Goal: Use online tool/utility: Utilize a website feature to perform a specific function

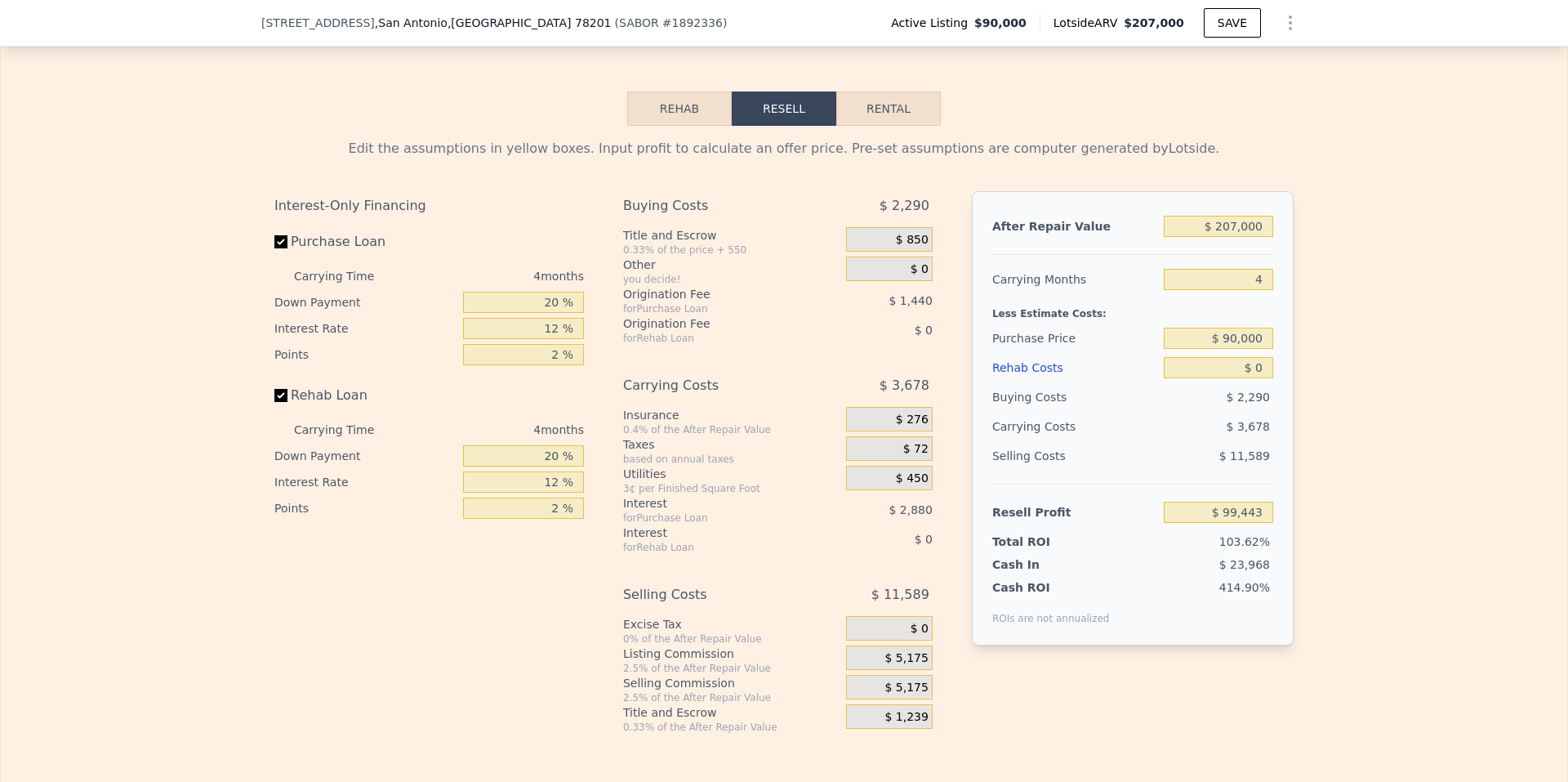
scroll to position [2291, 0]
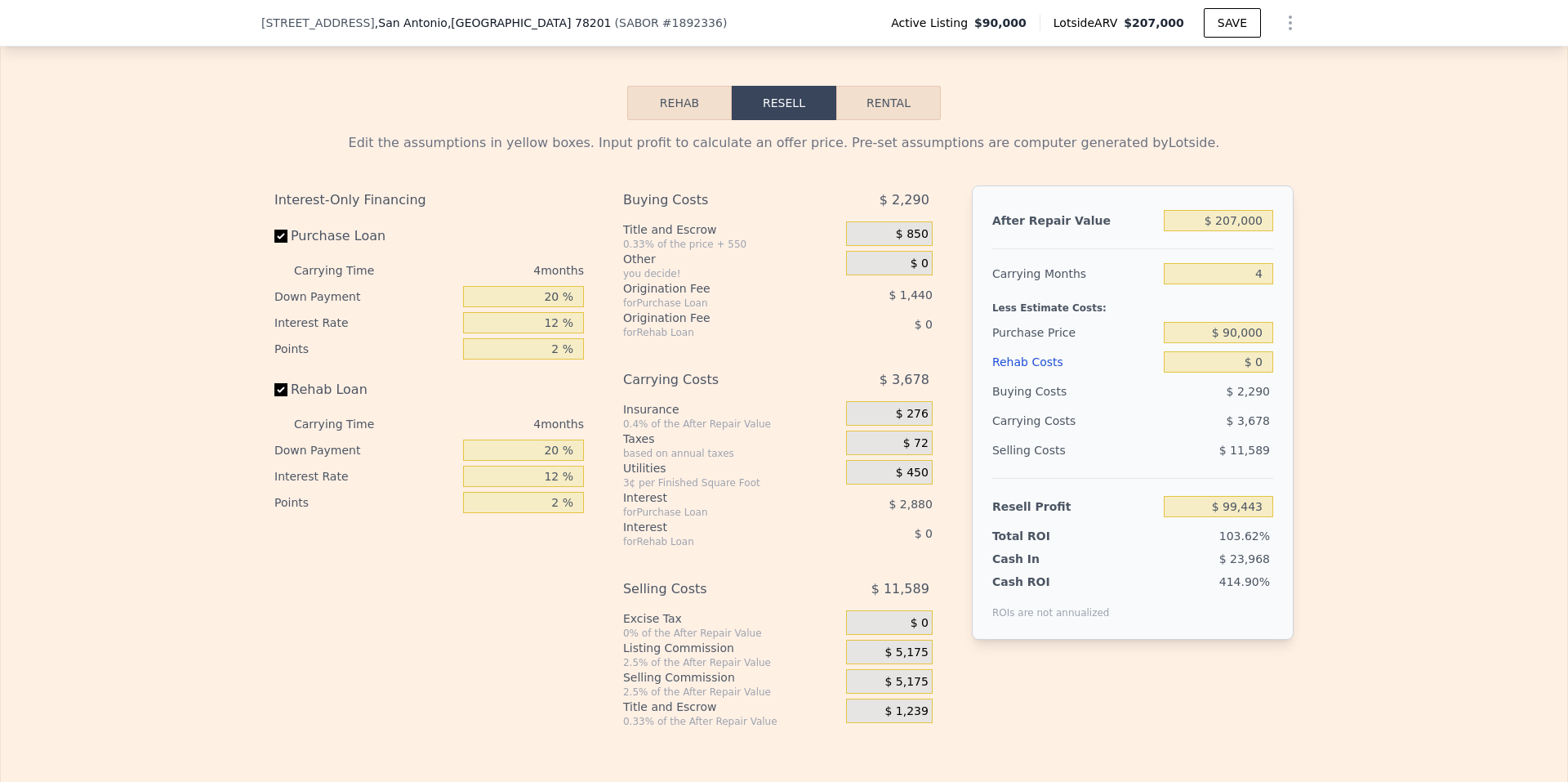
click at [697, 120] on button "Rehab" at bounding box center [679, 103] width 104 height 34
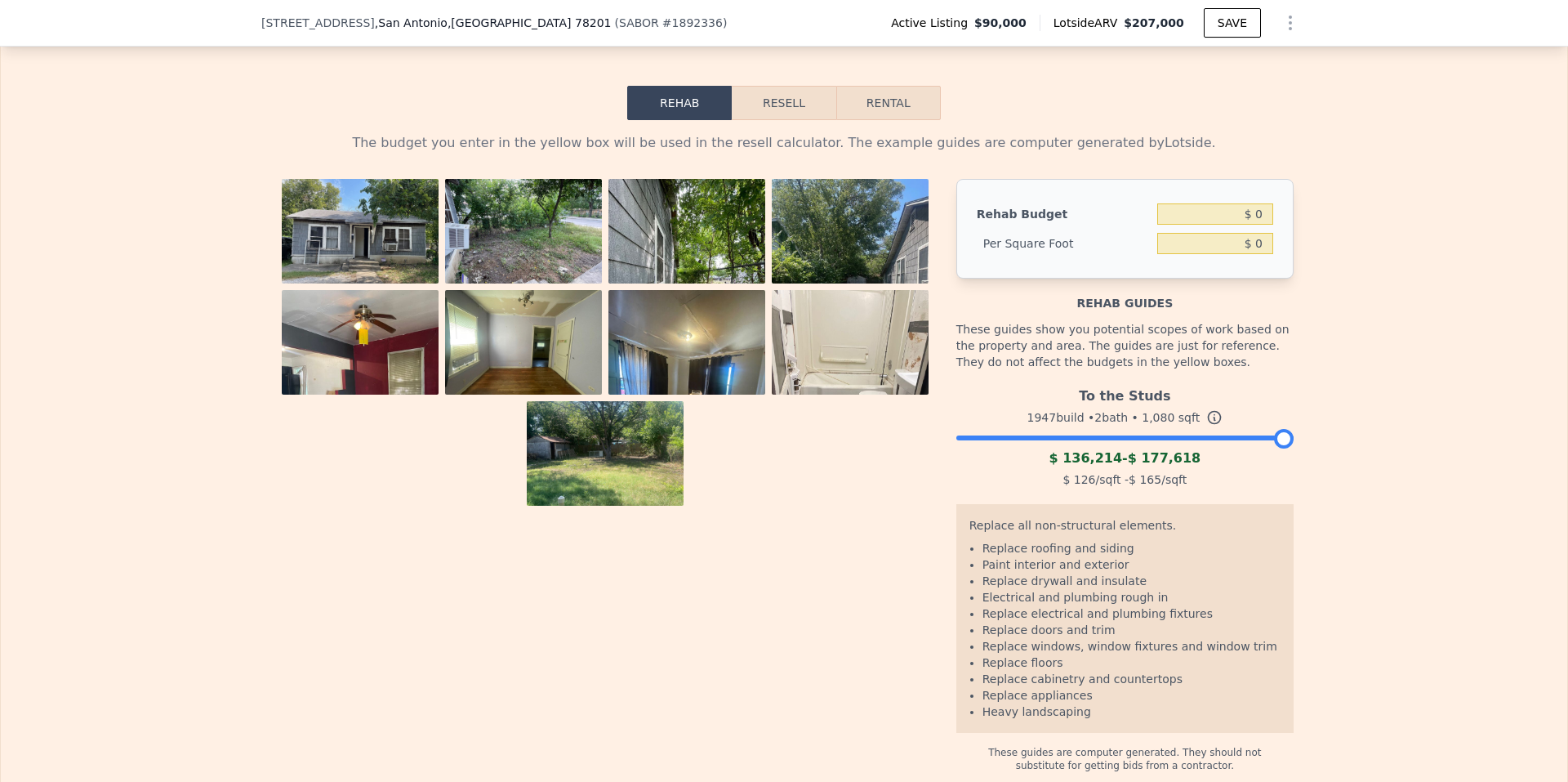
click at [878, 120] on button "Rental" at bounding box center [889, 103] width 104 height 34
select select "30"
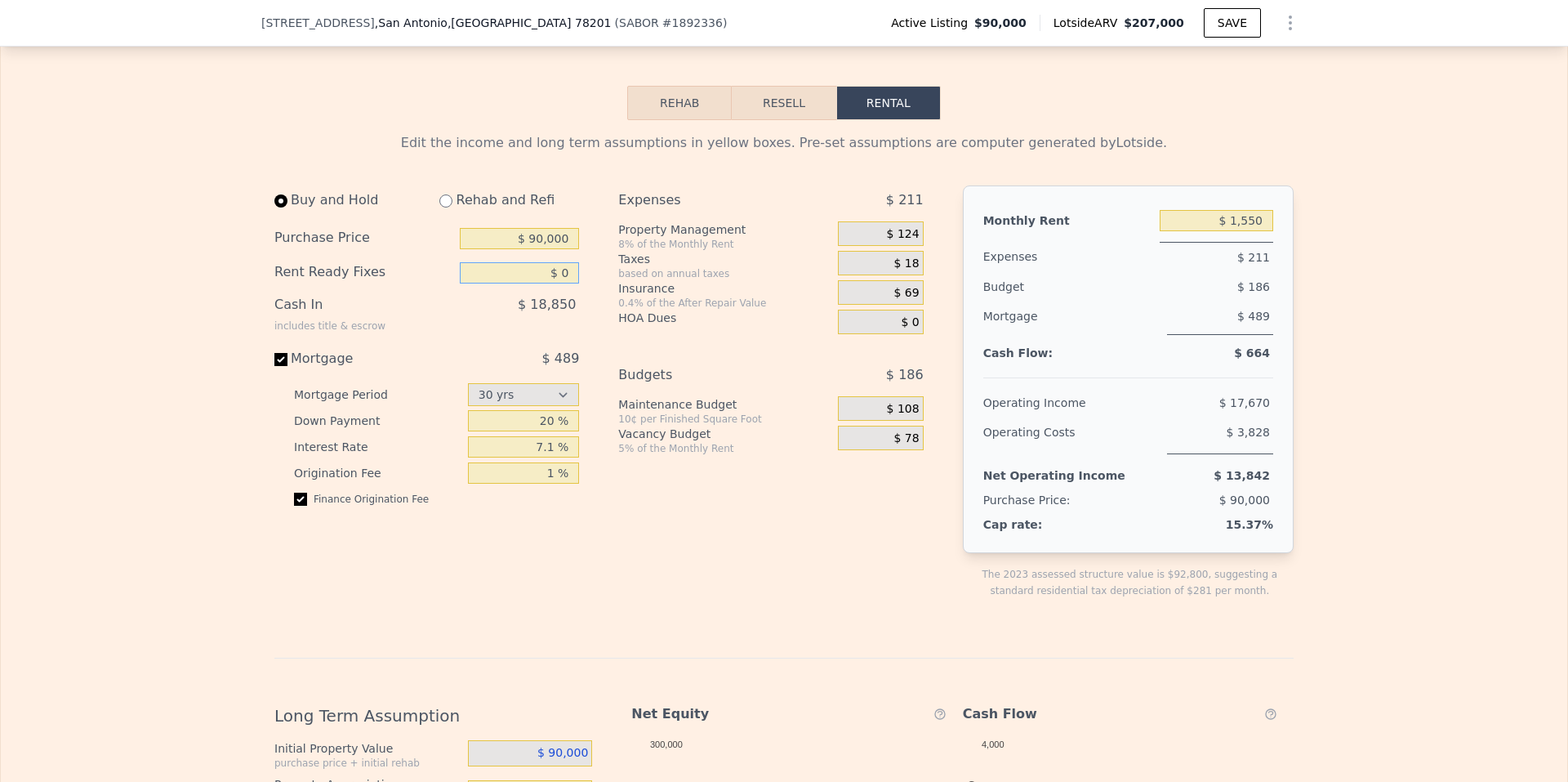
click at [557, 283] on input "$ 0" at bounding box center [520, 272] width 119 height 21
drag, startPoint x: 558, startPoint y: 292, endPoint x: 573, endPoint y: 297, distance: 15.8
click at [573, 283] on input "$ 0" at bounding box center [520, 272] width 119 height 21
type input "$ 40,000"
click at [552, 431] on input "20 %" at bounding box center [524, 420] width 112 height 21
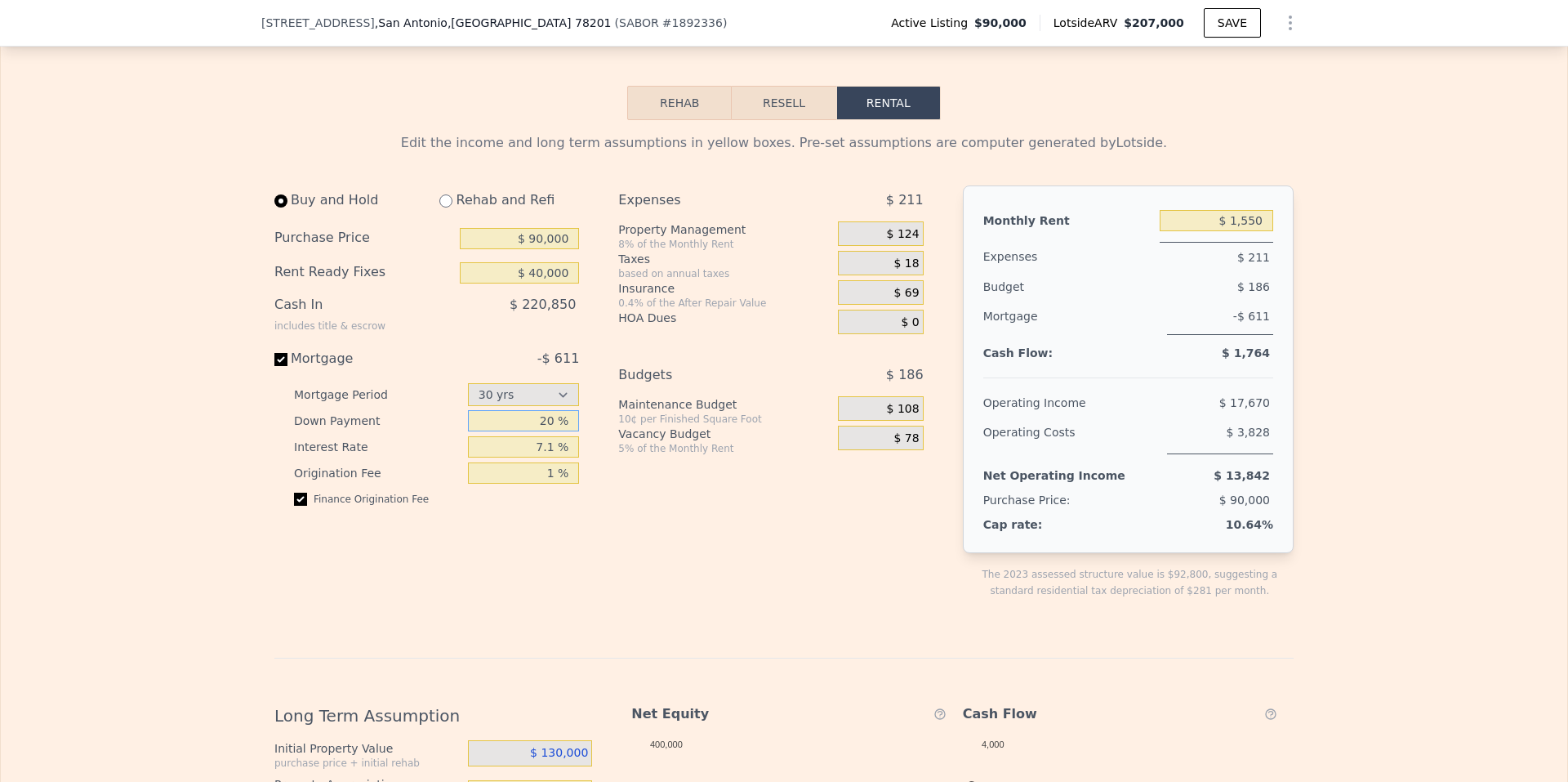
type input "2 %"
click at [552, 457] on input "7.1 %" at bounding box center [524, 446] width 112 height 21
type input "7.5 %"
click at [551, 483] on input "1 %" at bounding box center [524, 473] width 112 height 21
click at [902, 242] on span "$ 124" at bounding box center [903, 234] width 33 height 14
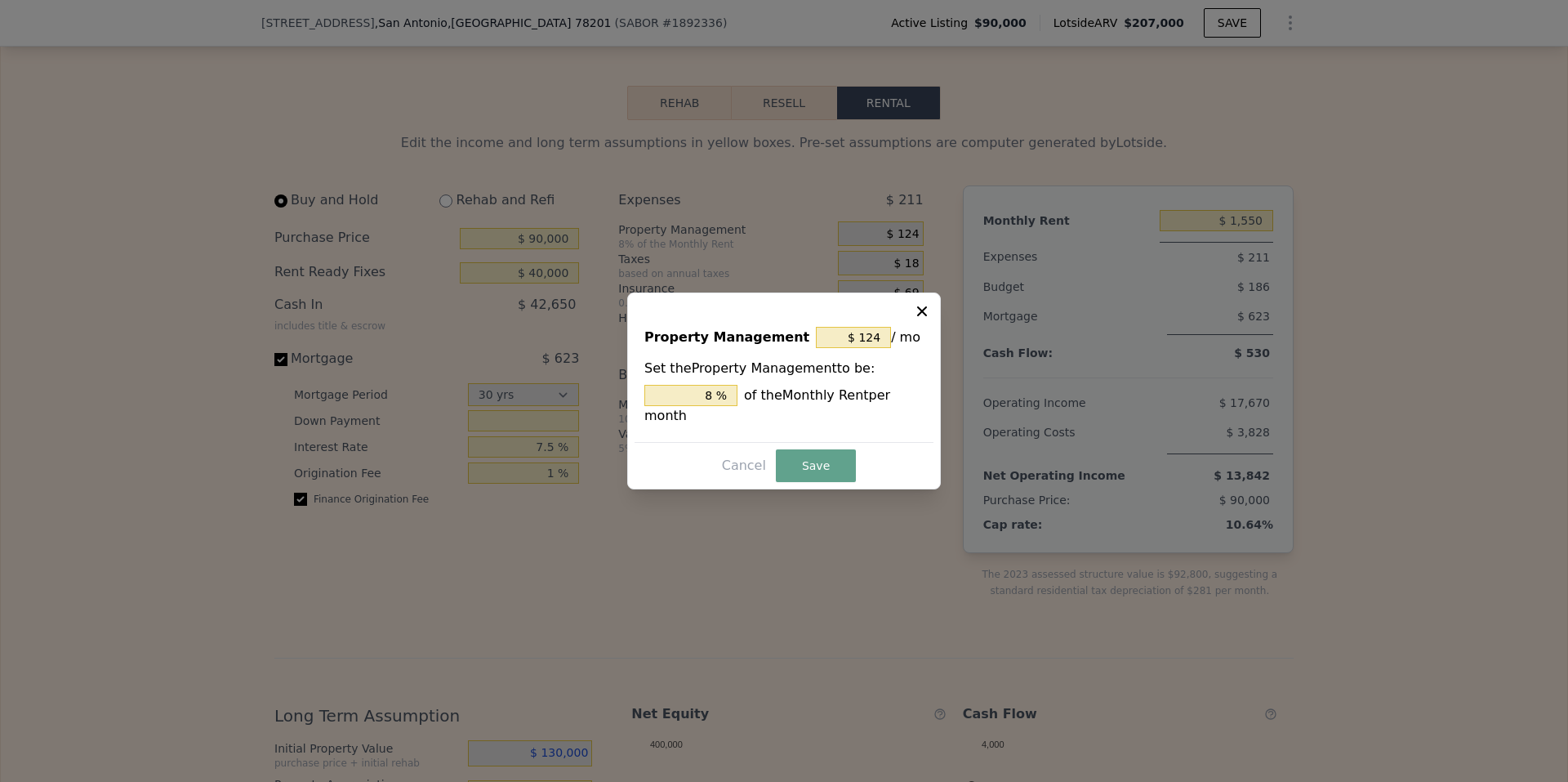
click at [923, 316] on icon at bounding box center [922, 311] width 10 height 10
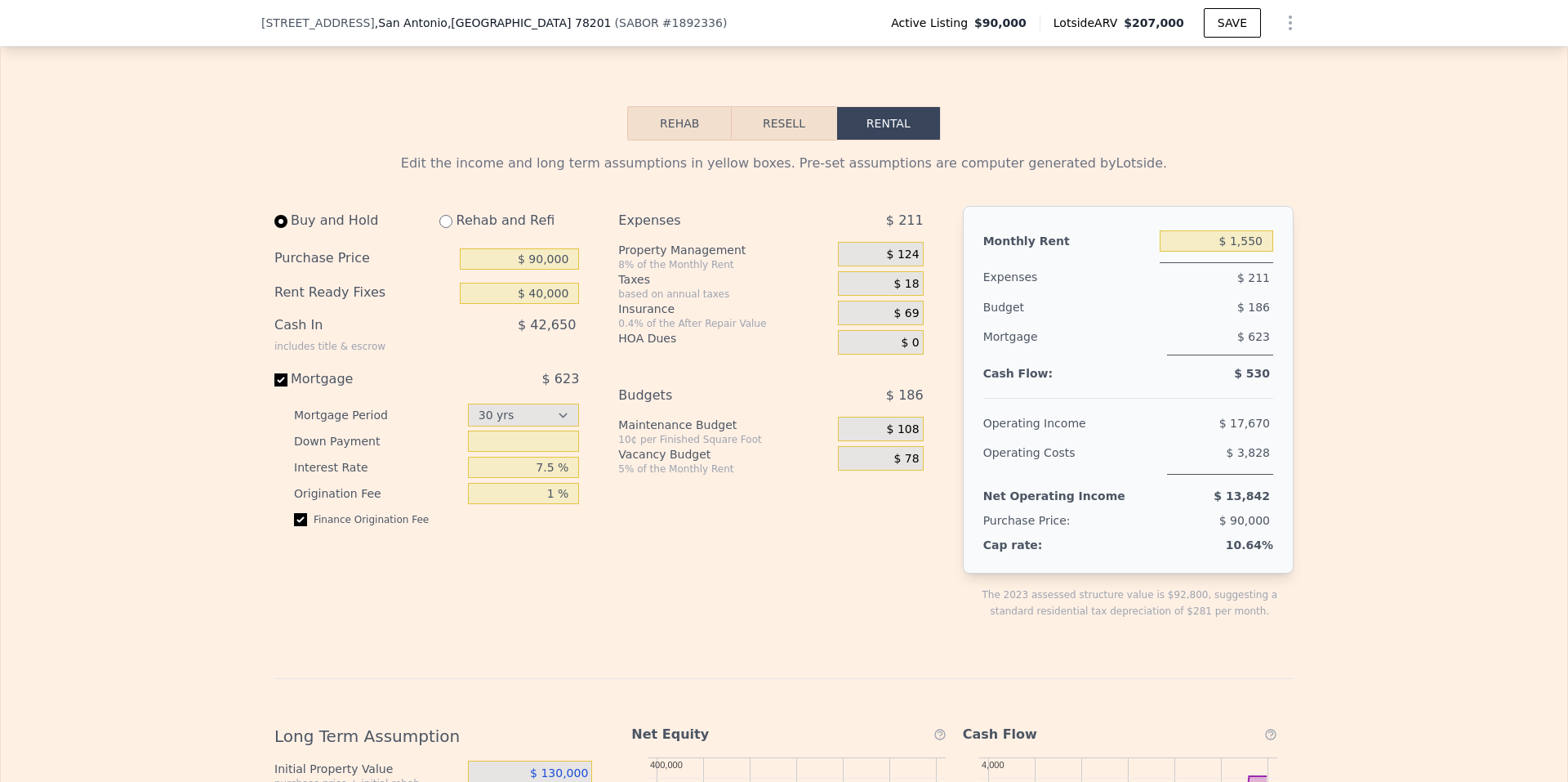
scroll to position [2284, 0]
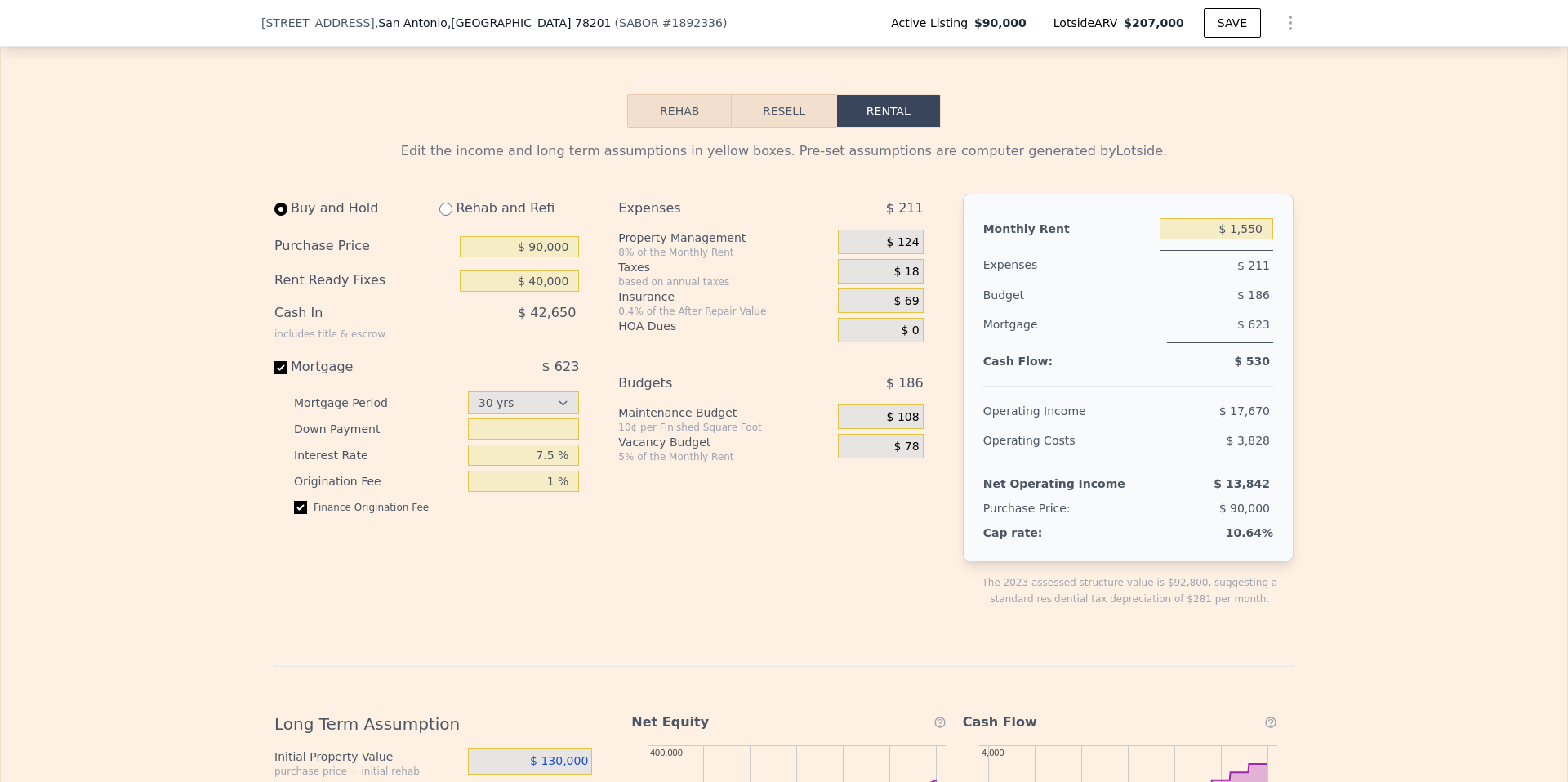
click at [895, 279] on span "$ 18" at bounding box center [907, 272] width 25 height 14
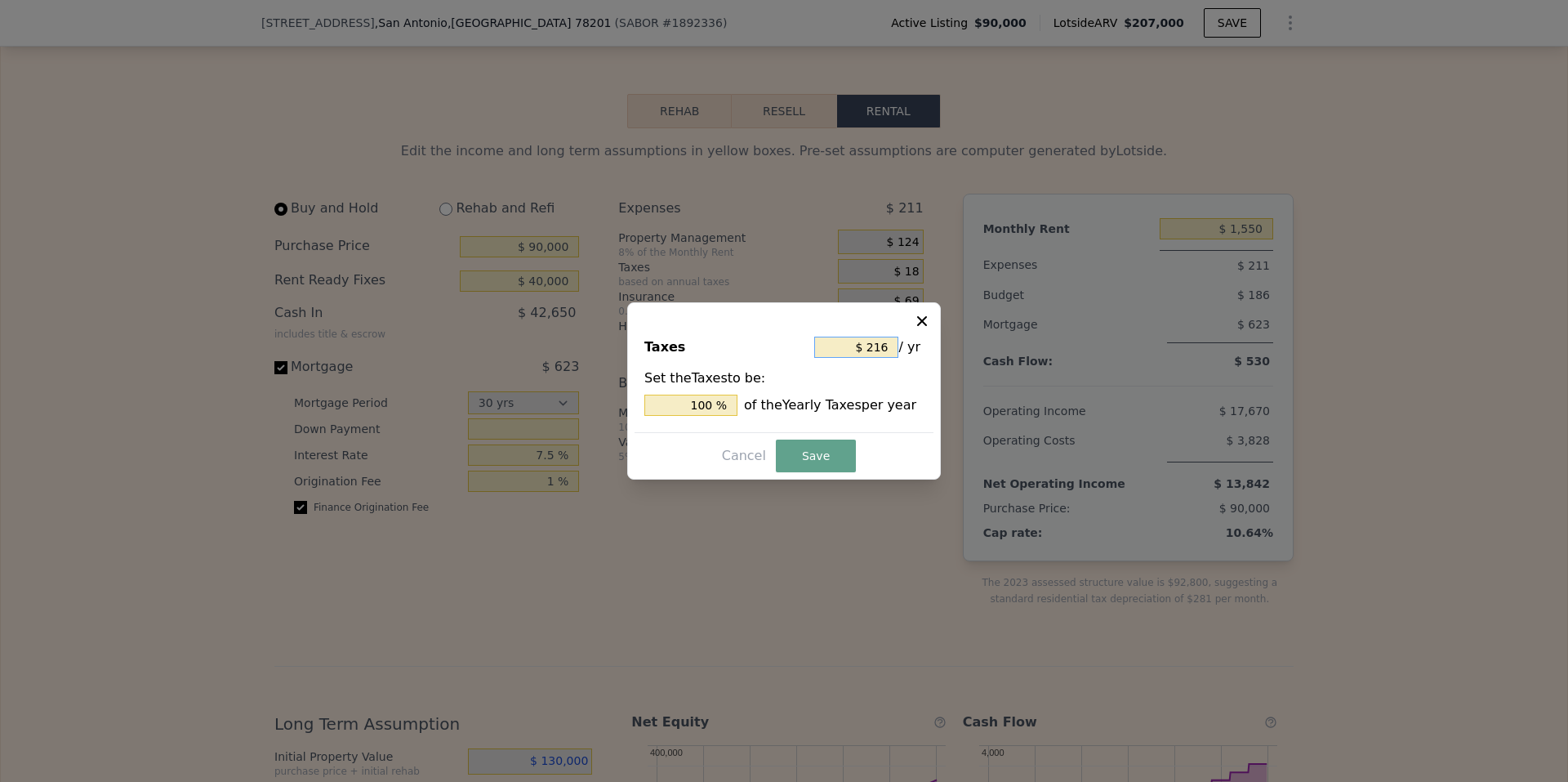
click at [871, 346] on input "$ 216" at bounding box center [857, 346] width 84 height 21
type input "$ 16"
type input "7.407 %"
type input "$ 6"
type input "2.778 %"
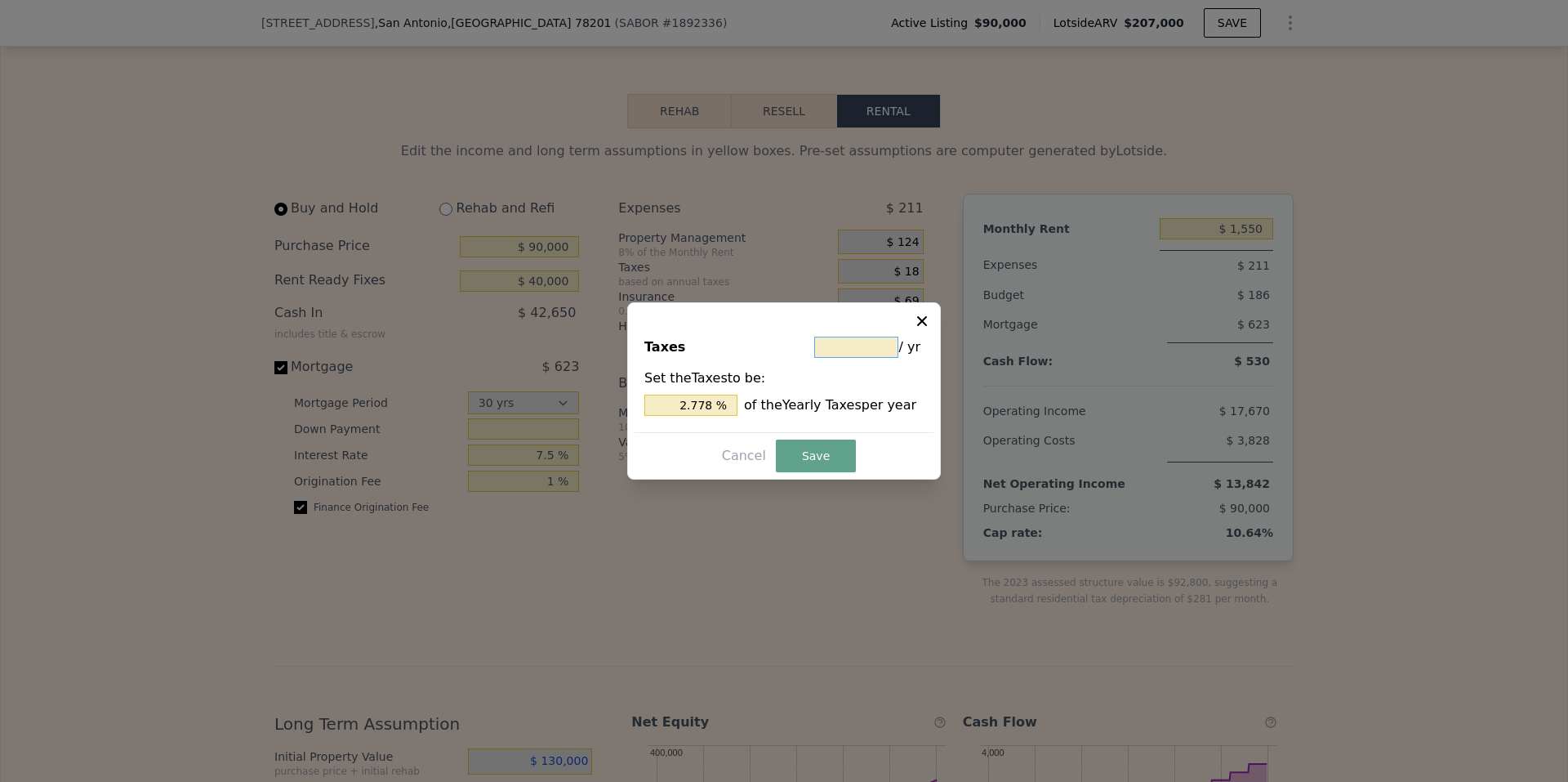
type input "$ 3"
type input "1.389 %"
type input "$ 30"
type input "13.889 %"
type input "$ 300"
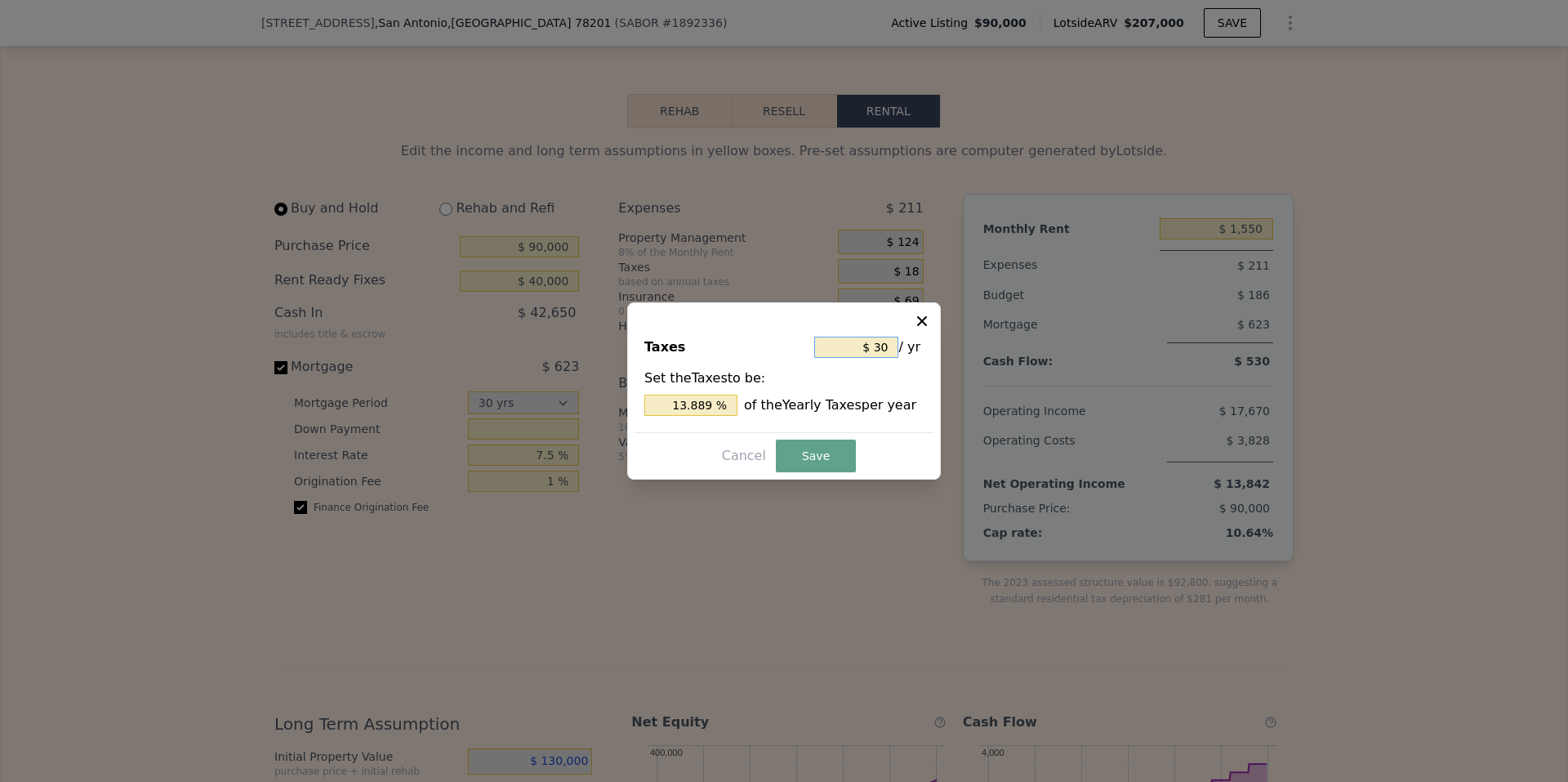
type input "138.889 %"
type input "$ 3,000"
type input "1,388.889 %"
type input "$ 3,000"
click at [832, 457] on button "Save" at bounding box center [816, 456] width 80 height 33
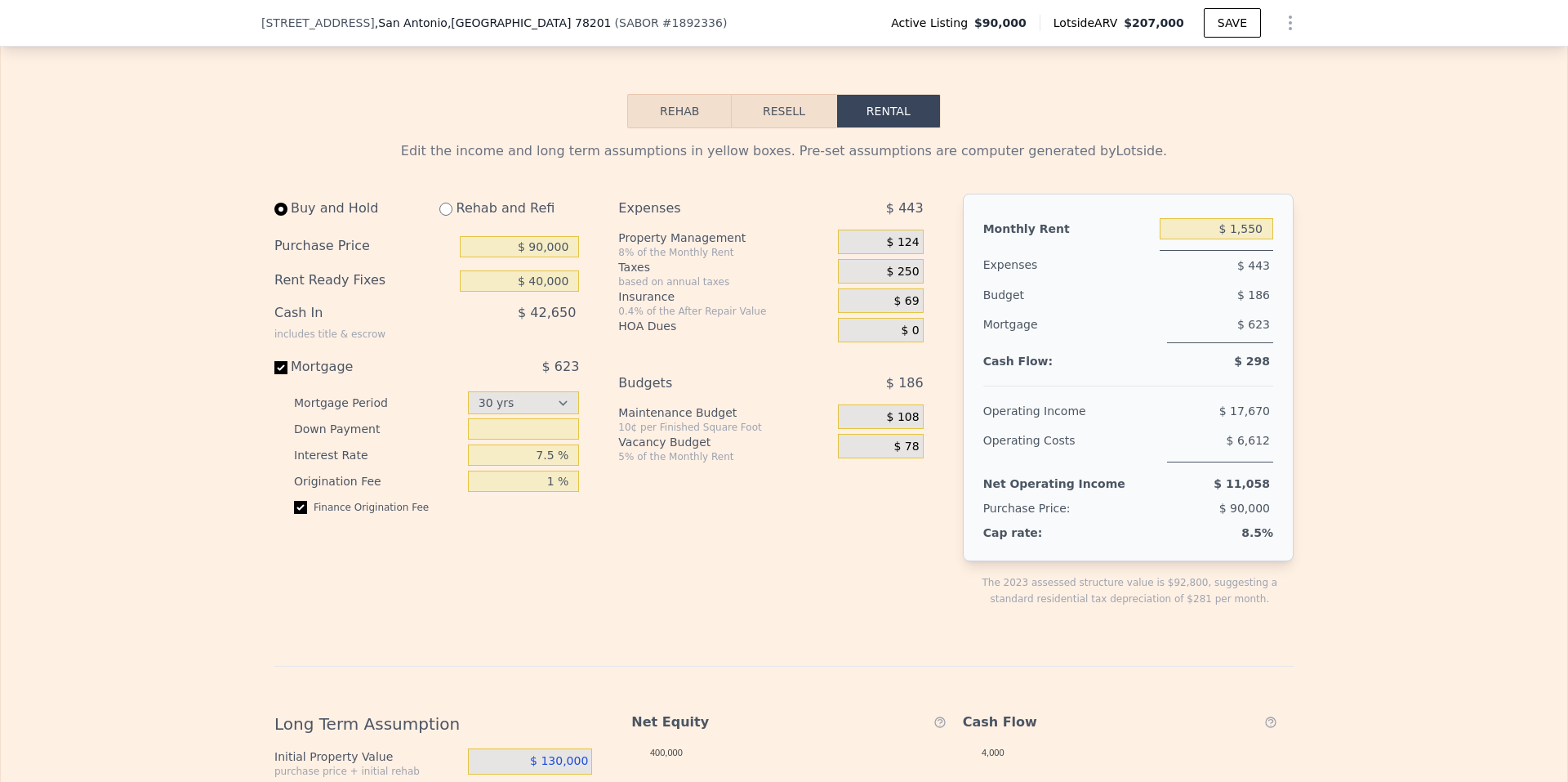
click at [895, 250] on span "$ 124" at bounding box center [903, 242] width 33 height 14
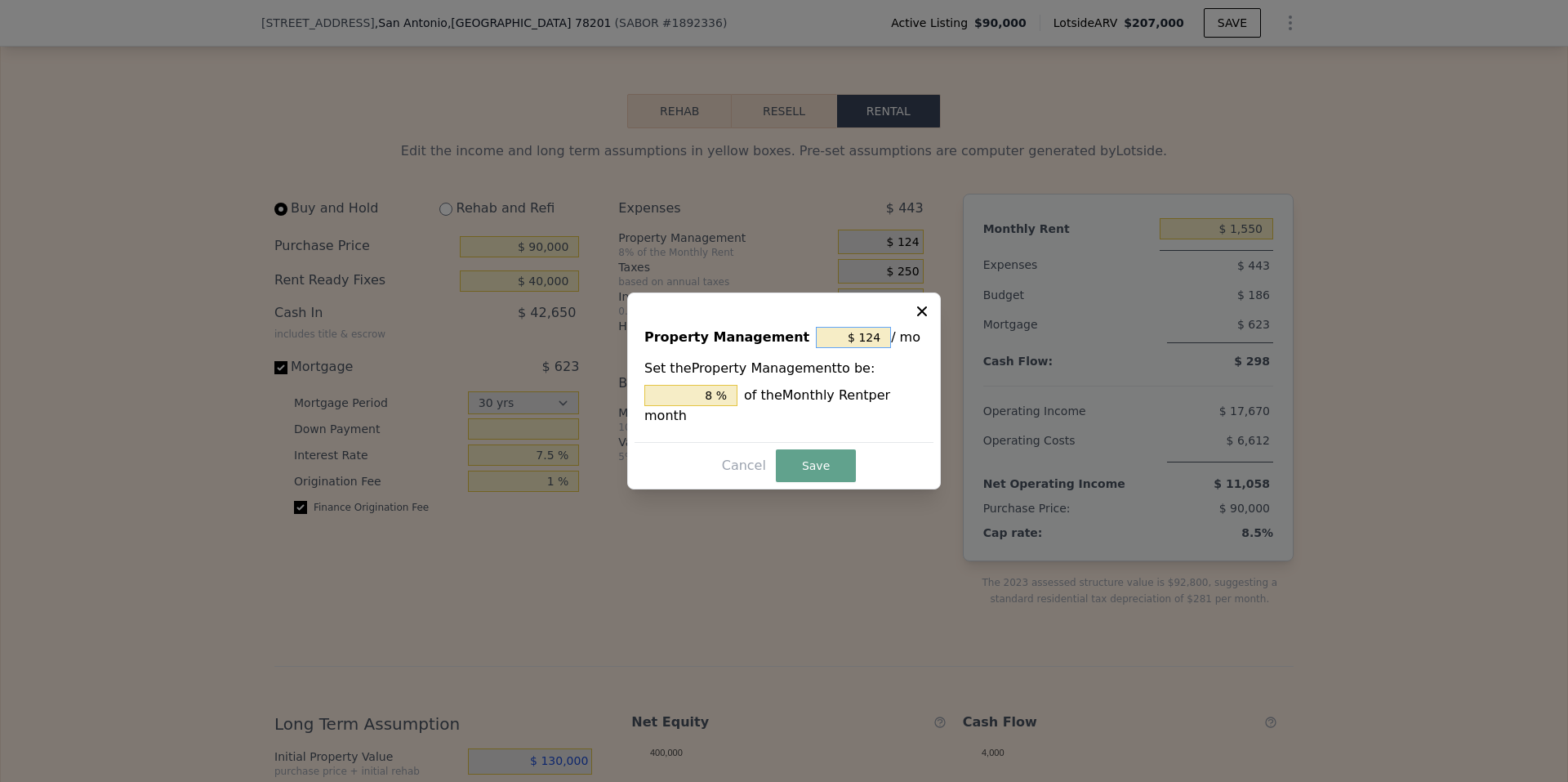
click at [878, 346] on input "$ 124" at bounding box center [853, 337] width 75 height 21
type input "$ 12"
type input "0.774 %"
type input "$ 1"
type input "0.065 %"
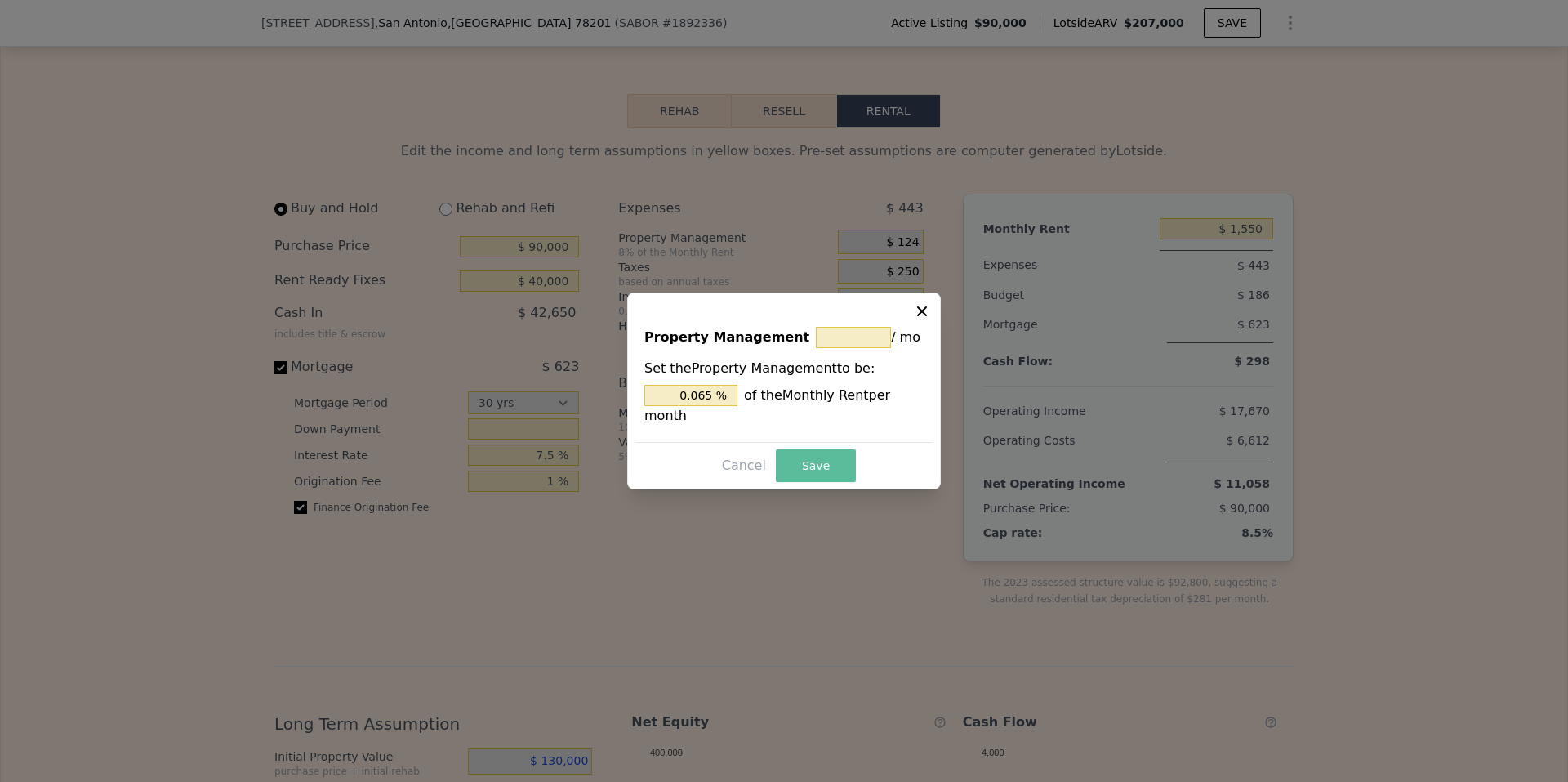
click at [831, 449] on button "Save" at bounding box center [816, 465] width 80 height 33
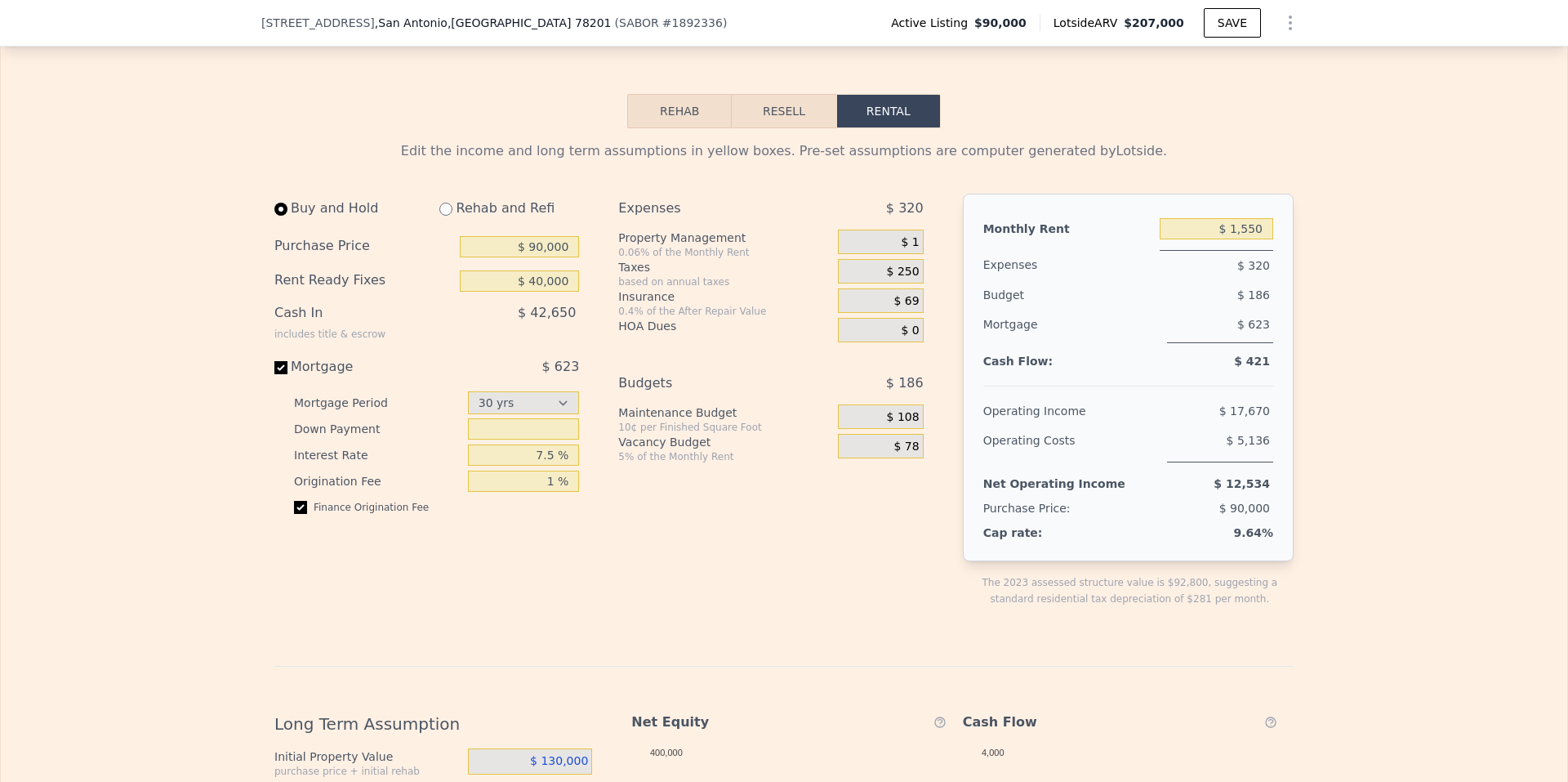
click at [901, 309] on span "$ 69" at bounding box center [907, 301] width 25 height 14
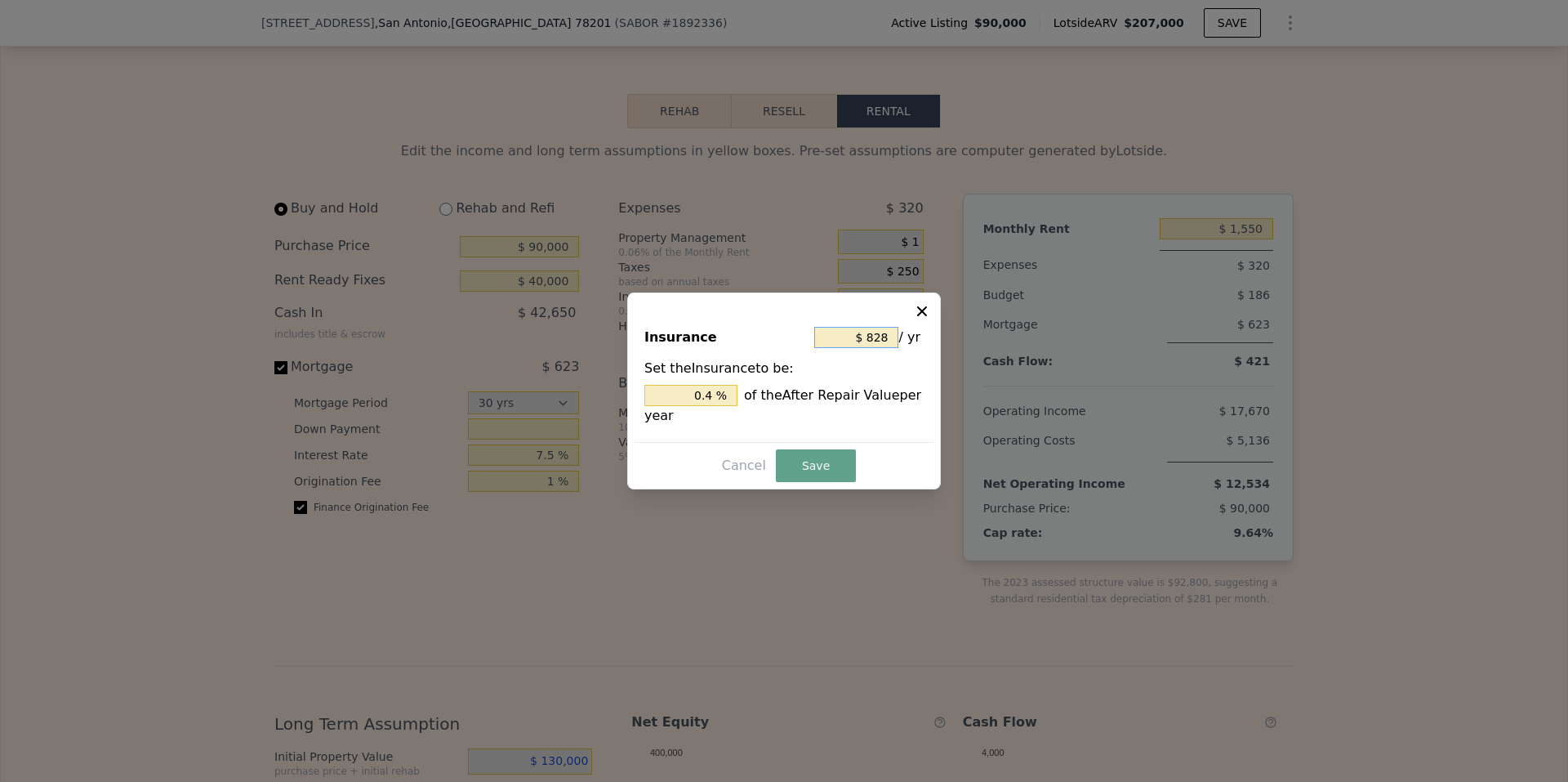
click at [885, 341] on input "$ 828" at bounding box center [857, 337] width 84 height 21
type input "$ 82"
type input "0.040 %"
type input "$ 8"
type input "0.004 %"
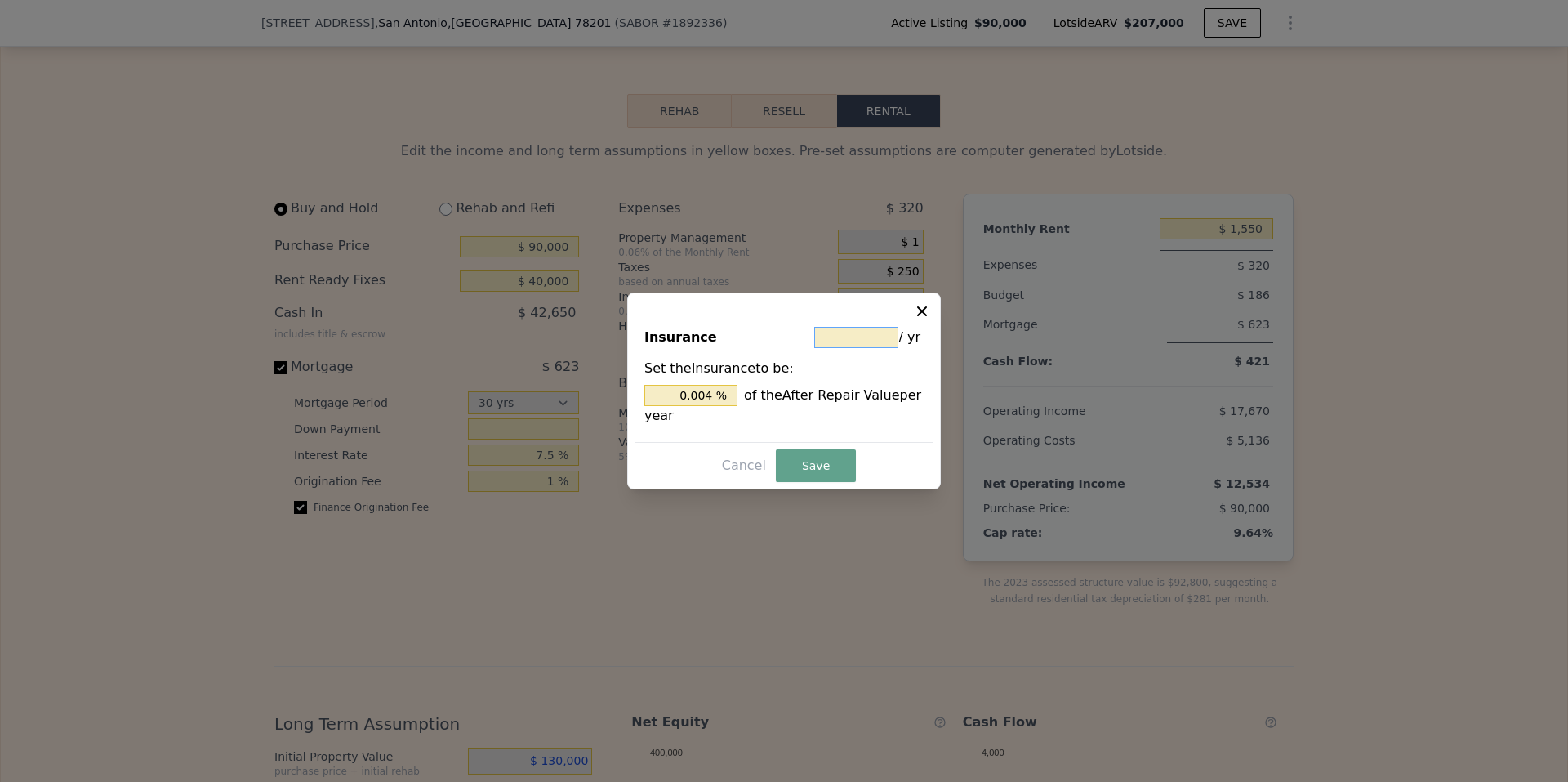
type input "$ 1"
type input "0.000 %"
type input "$ 15"
type input "0.007 %"
type input "$ 150"
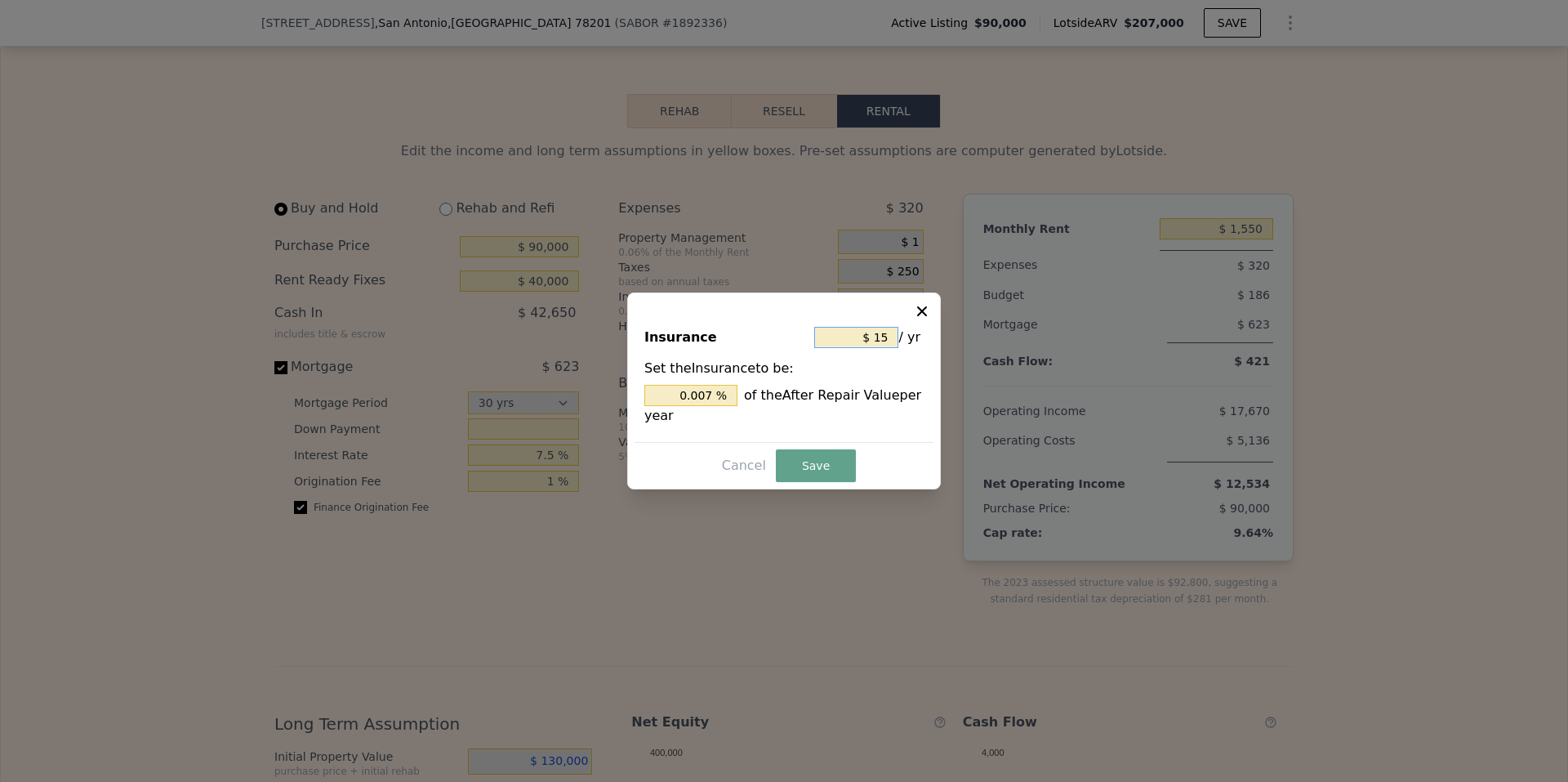
type input "0.072 %"
type input "$ 1,500"
type input "0.725 %"
type input "$ 1,500"
click at [816, 468] on button "Save" at bounding box center [816, 465] width 80 height 33
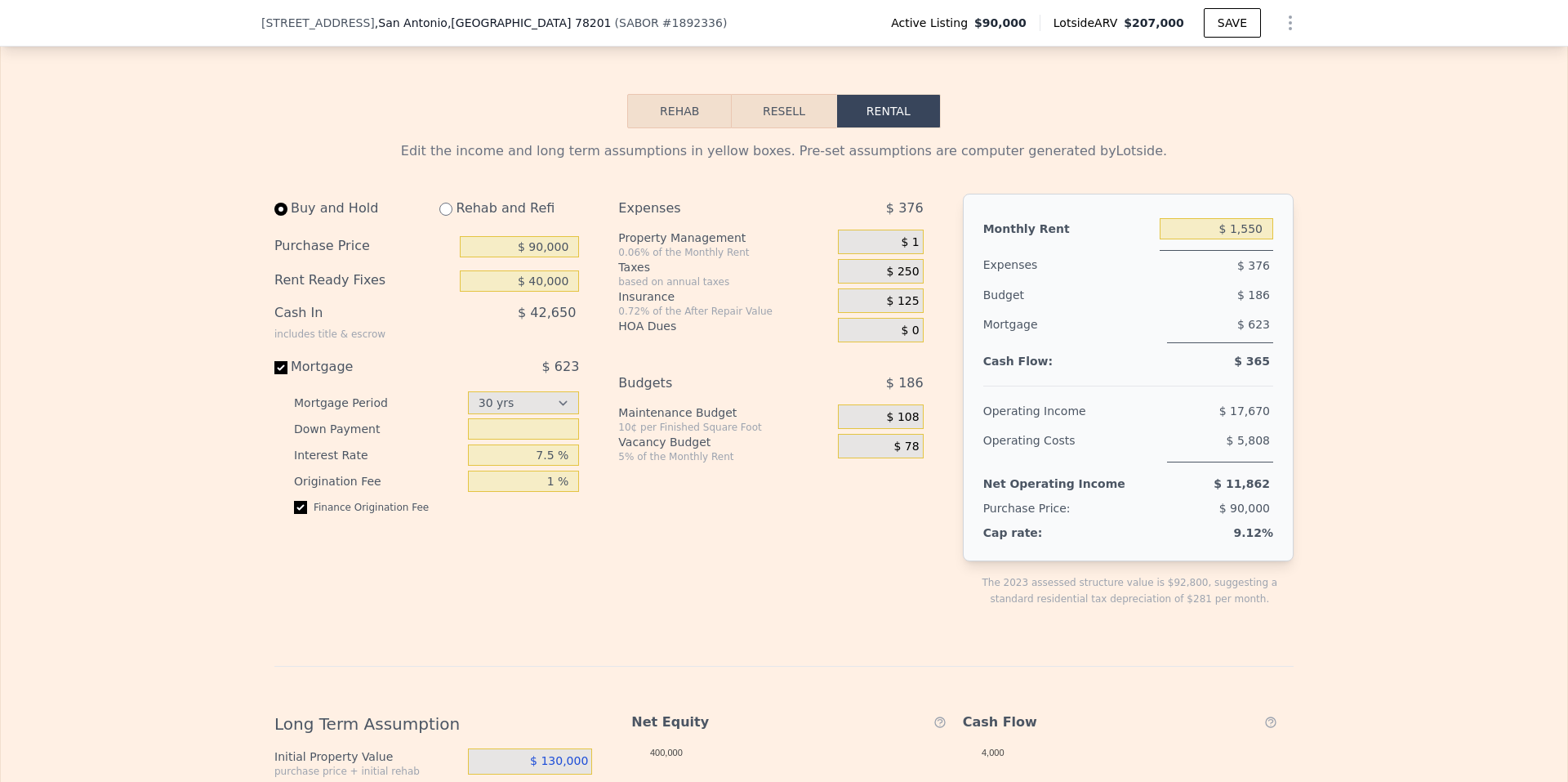
click at [901, 425] on span "$ 108" at bounding box center [903, 417] width 33 height 14
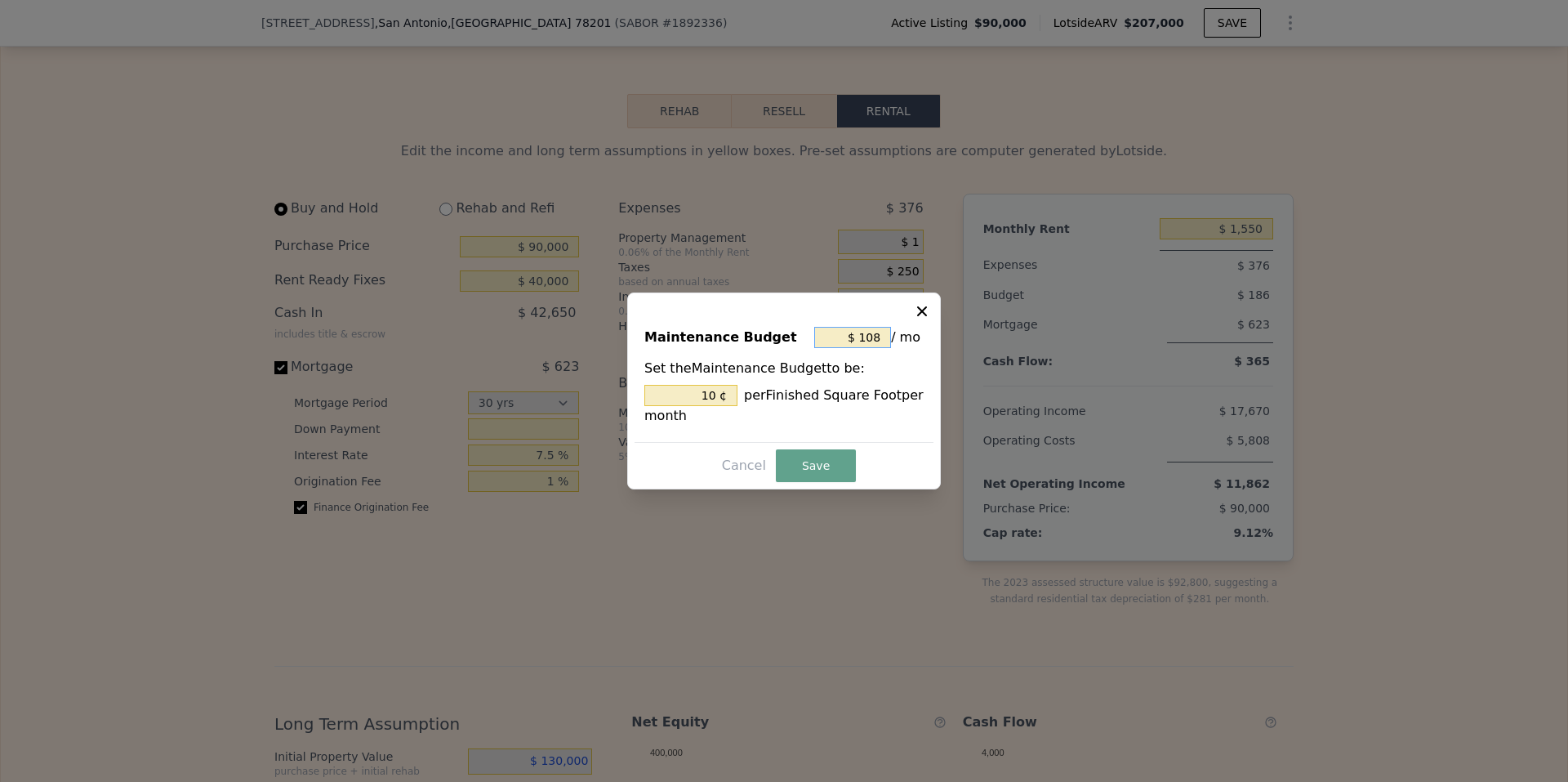
click at [867, 341] on input "$ 108" at bounding box center [853, 337] width 77 height 21
type input "$ 08"
type input "0.741 ¢"
type input "$ 8"
click at [837, 467] on button "Save" at bounding box center [816, 465] width 80 height 33
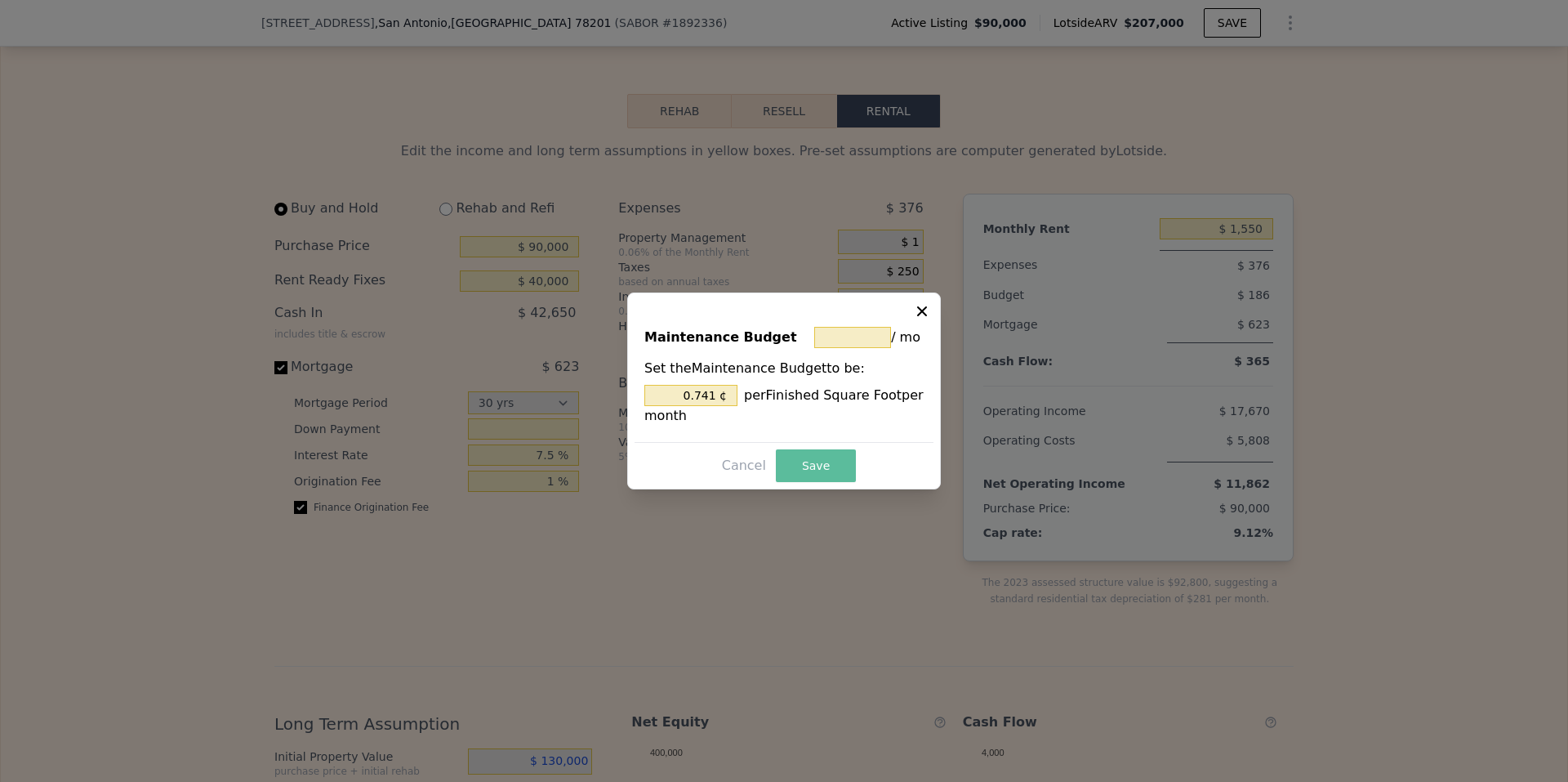
type input "0.741 %"
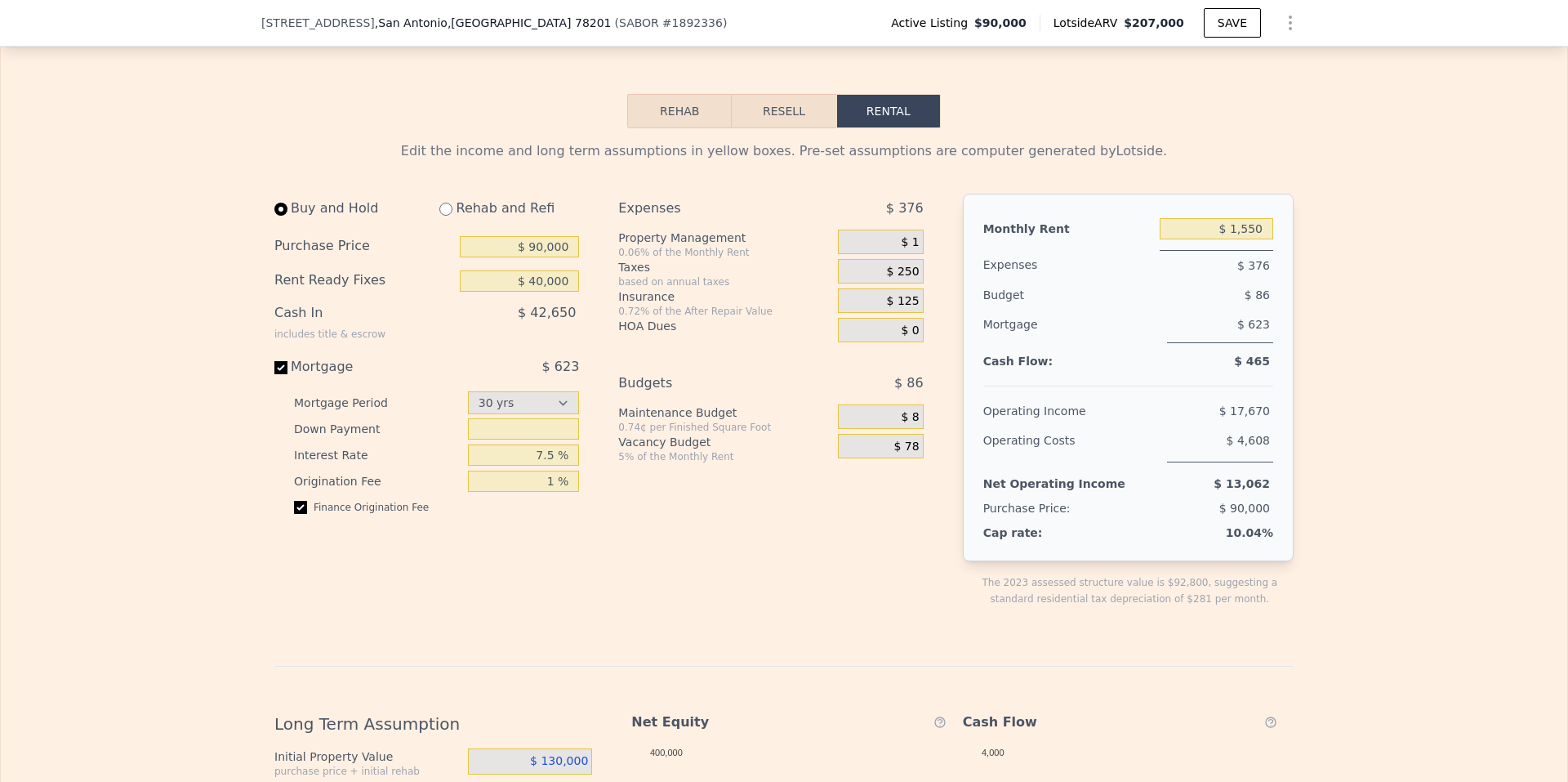
click at [904, 454] on span "$ 78" at bounding box center [907, 446] width 25 height 14
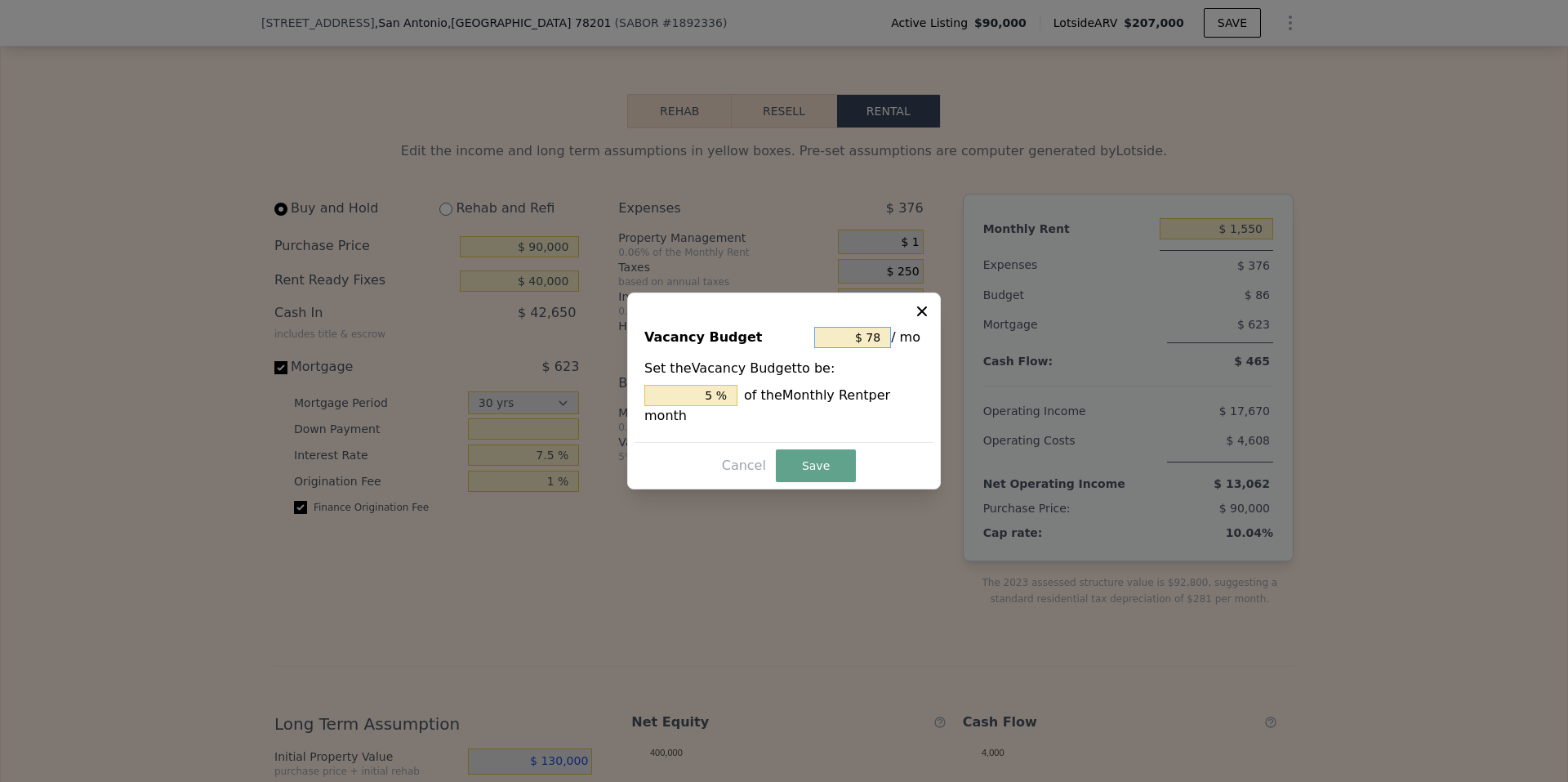
click at [879, 348] on input "$ 78" at bounding box center [853, 337] width 77 height 21
type input "$ 7"
type input "0.452 %"
click at [818, 449] on button "Save" at bounding box center [816, 465] width 80 height 33
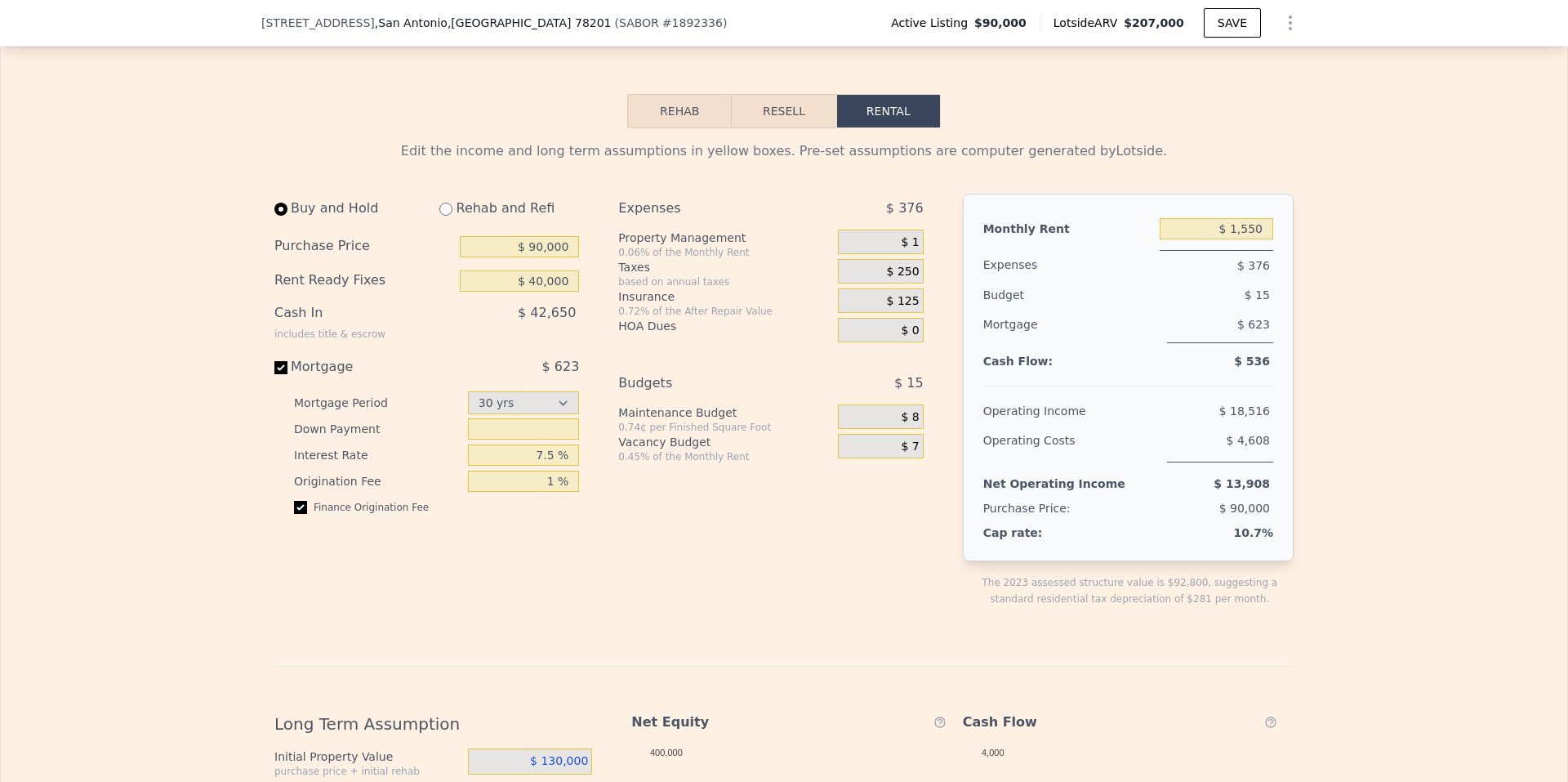
click at [822, 553] on div "Expenses $ 376 Property Management 0.06% of the Monthly Rent $ 1 Taxes based on…" at bounding box center [778, 413] width 318 height 440
click at [545, 257] on input "$ 90,000" at bounding box center [520, 246] width 119 height 21
drag, startPoint x: 546, startPoint y: 271, endPoint x: 604, endPoint y: 279, distance: 58.5
click at [604, 279] on div "Buy and Hold Rehab and Refi Purchase Price $ 90,000 Rent Ready Fixes $ 40,000 C…" at bounding box center [605, 413] width 663 height 440
type input "$ 150,000"
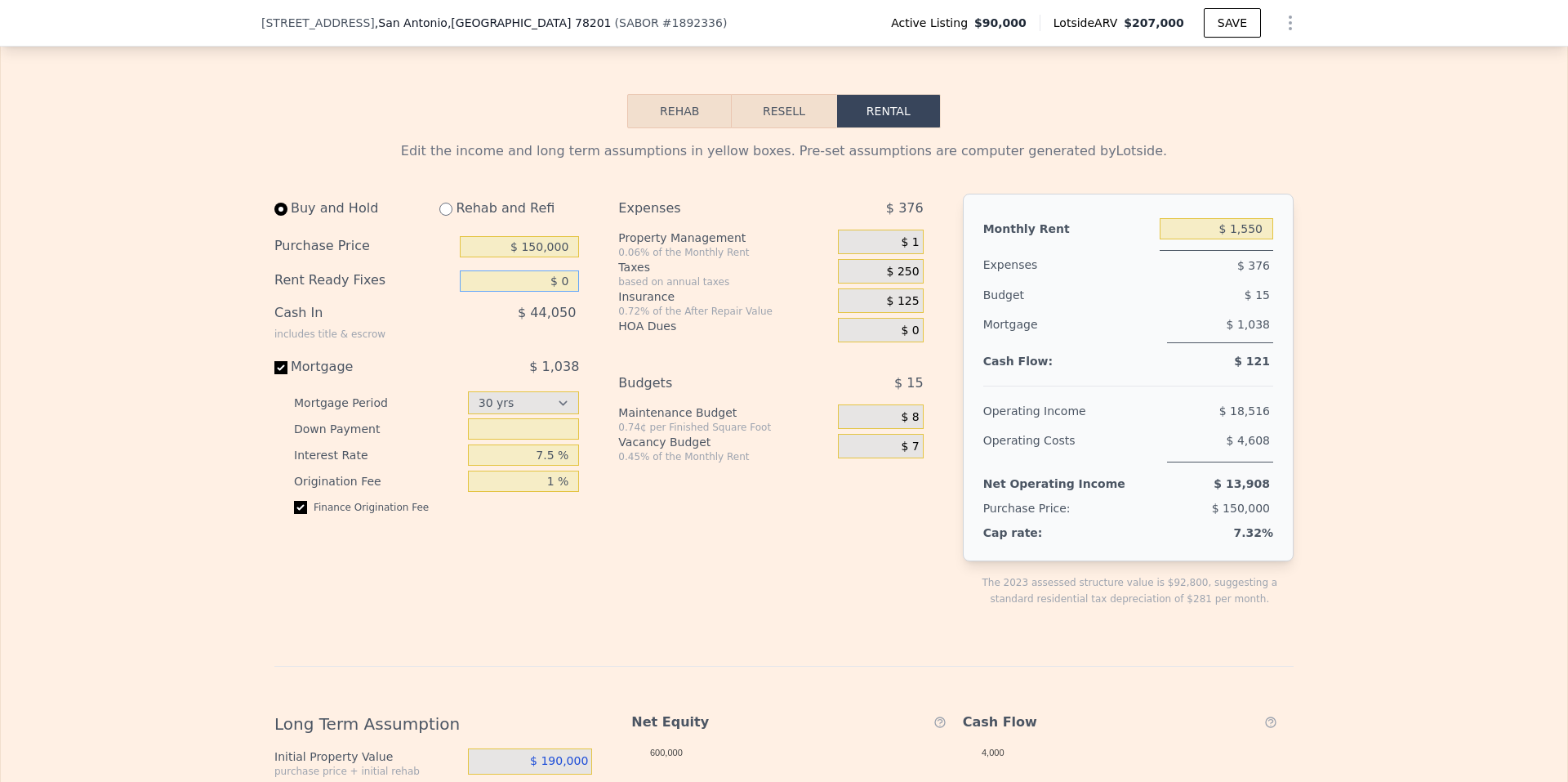
type input "$ 0"
click at [589, 346] on div "Buy and Hold Rehab and Refi Purchase Price $ 150,000 Rent Ready Fixes $ 0 Cash …" at bounding box center [605, 413] width 663 height 440
click at [705, 589] on div "Expenses $ 376 Property Management 0.06% of the Monthly Rent $ 1 Taxes based on…" at bounding box center [778, 413] width 318 height 440
click at [1072, 495] on div "Net Operating Income" at bounding box center [1054, 483] width 142 height 29
click at [691, 129] on button "Rehab" at bounding box center [679, 111] width 104 height 34
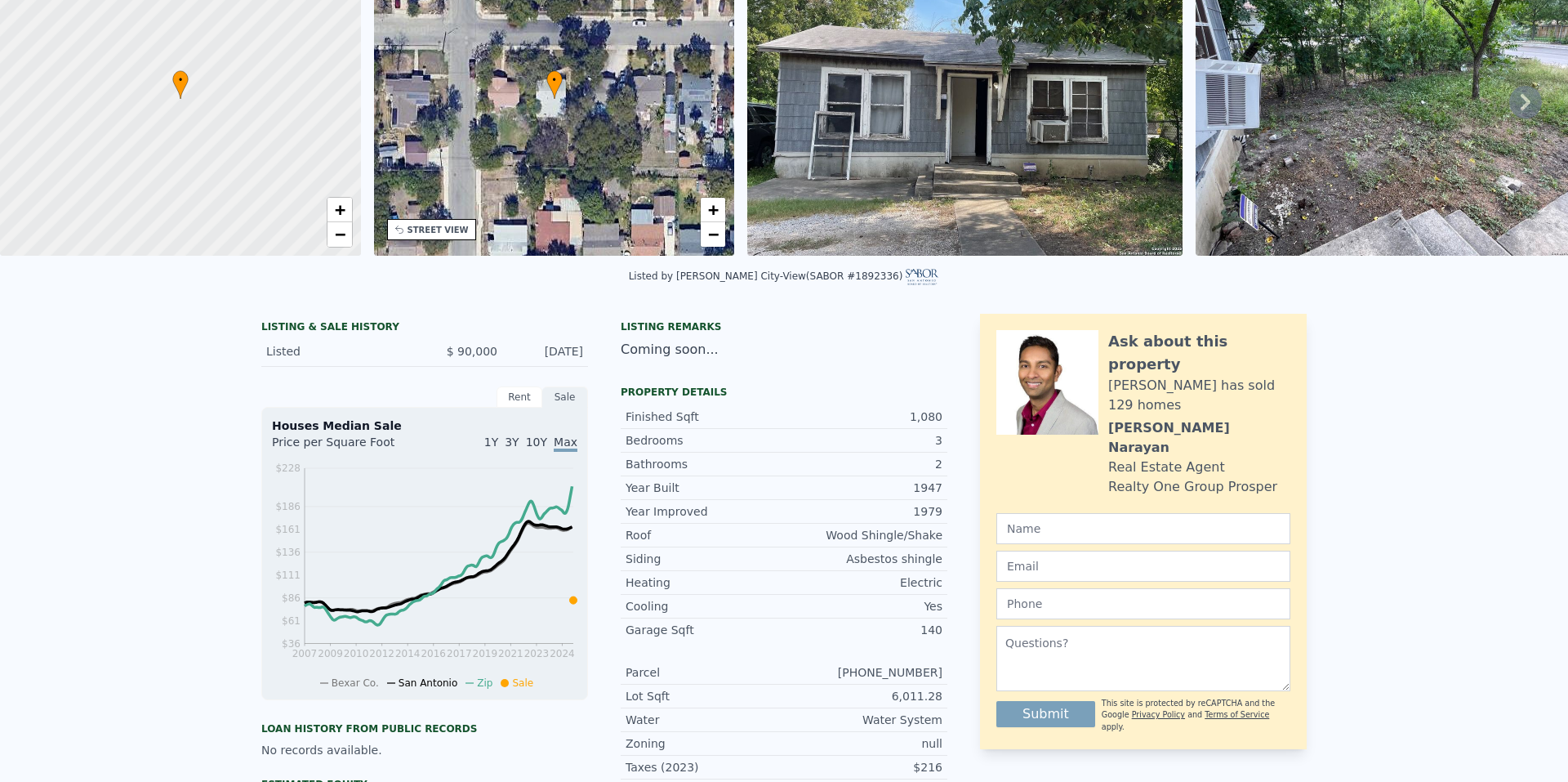
scroll to position [6, 0]
